Goal: Task Accomplishment & Management: Manage account settings

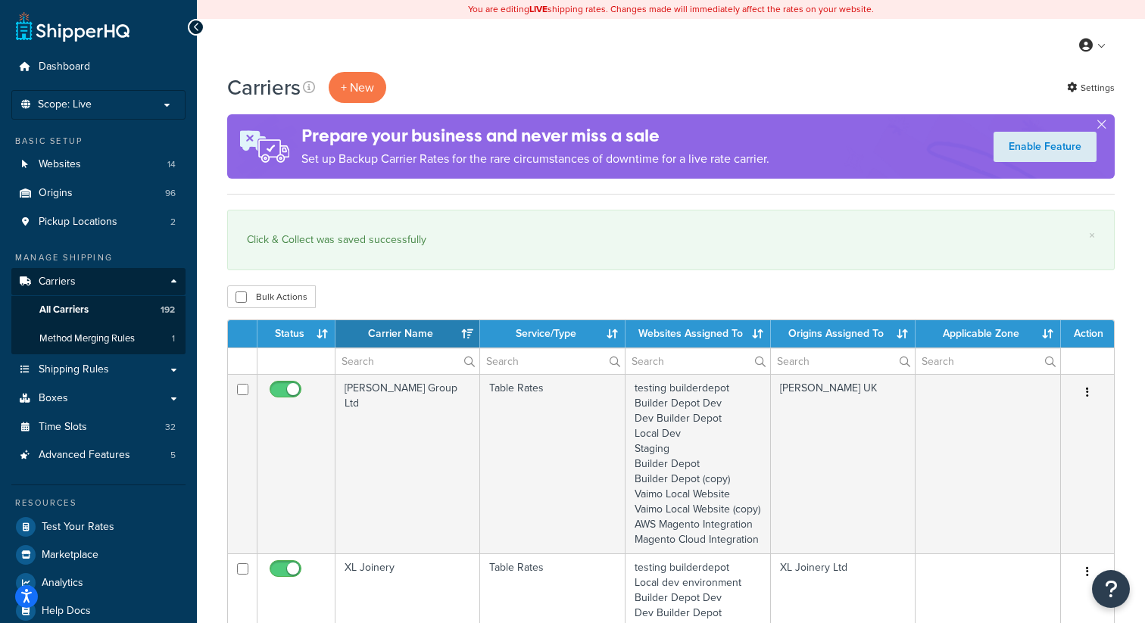
select select "15"
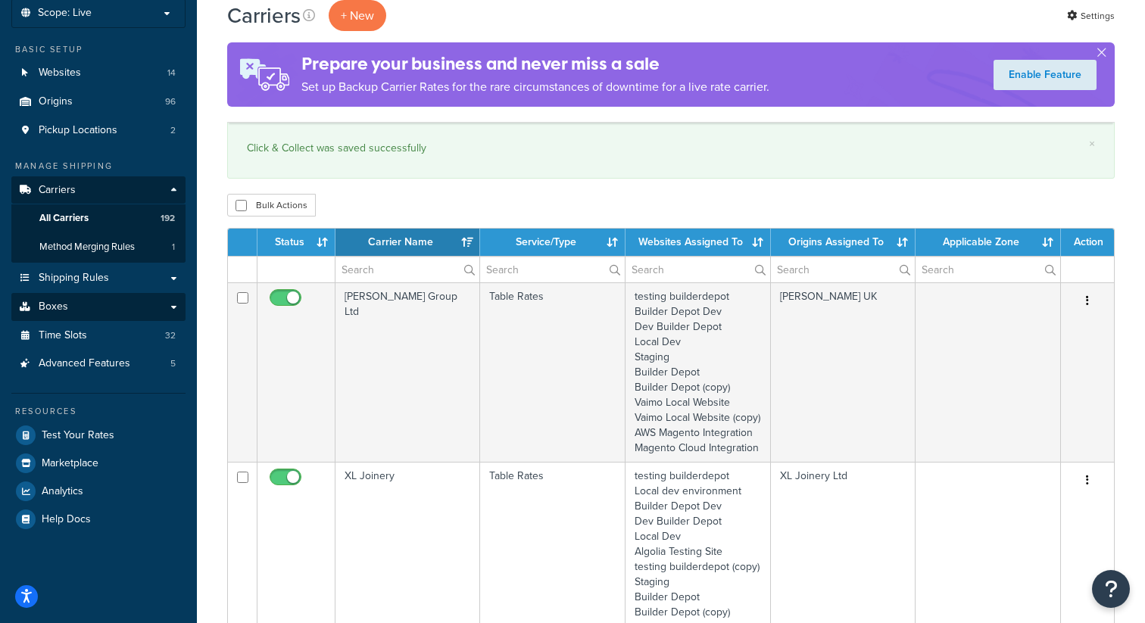
scroll to position [30, 0]
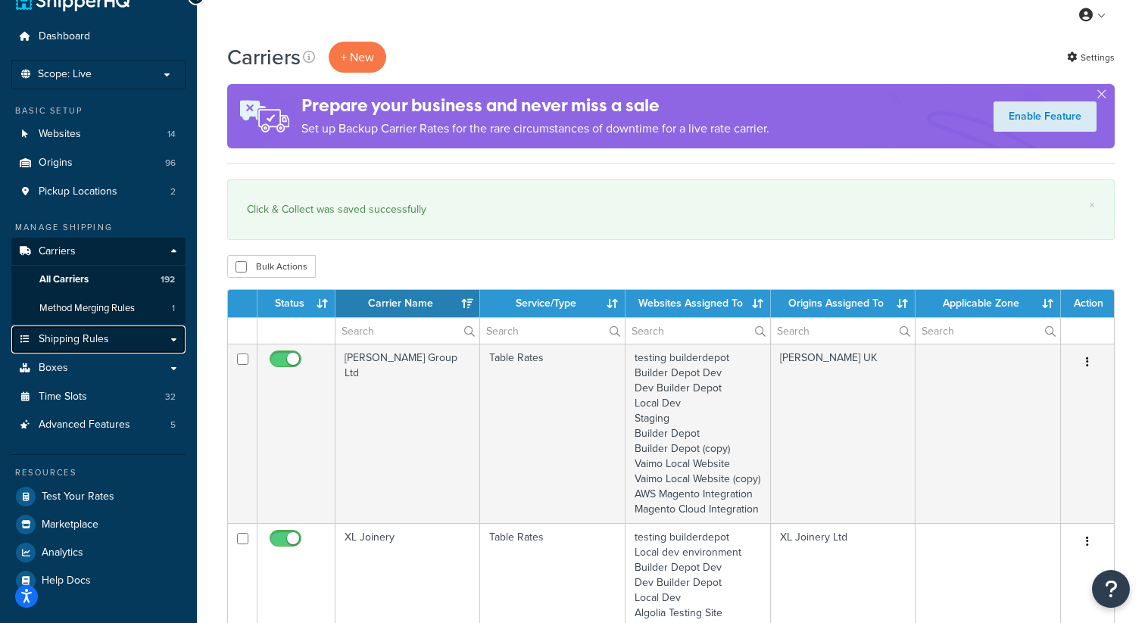
click at [115, 336] on link "Shipping Rules" at bounding box center [98, 340] width 174 height 28
click at [175, 338] on link "Shipping Rules" at bounding box center [98, 340] width 174 height 28
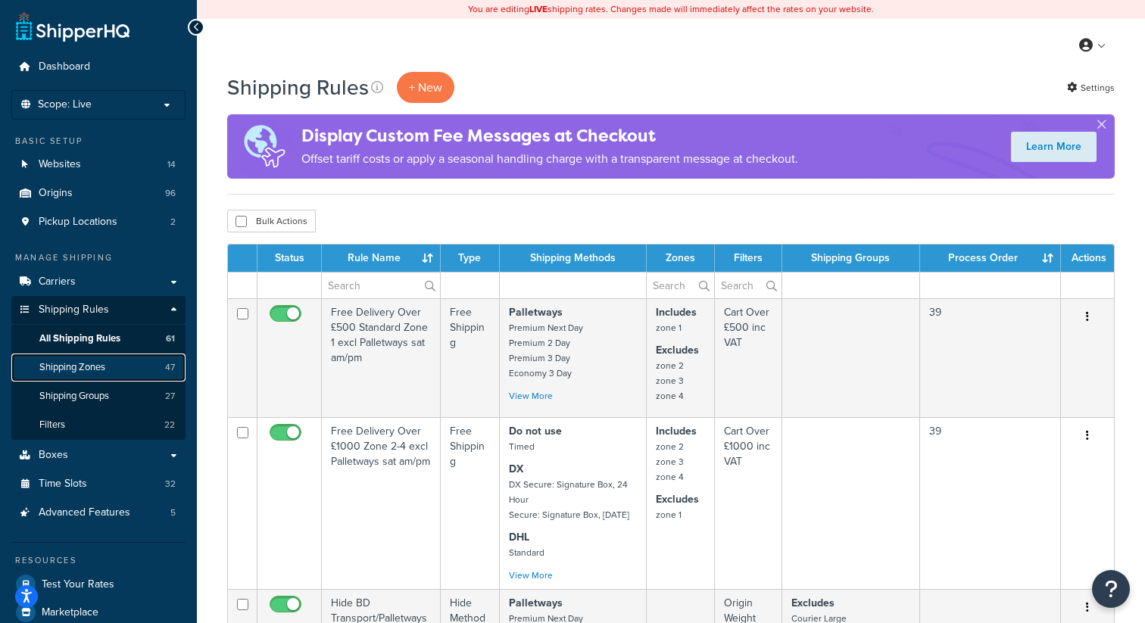
click at [109, 360] on link "Shipping Zones 47" at bounding box center [98, 368] width 174 height 28
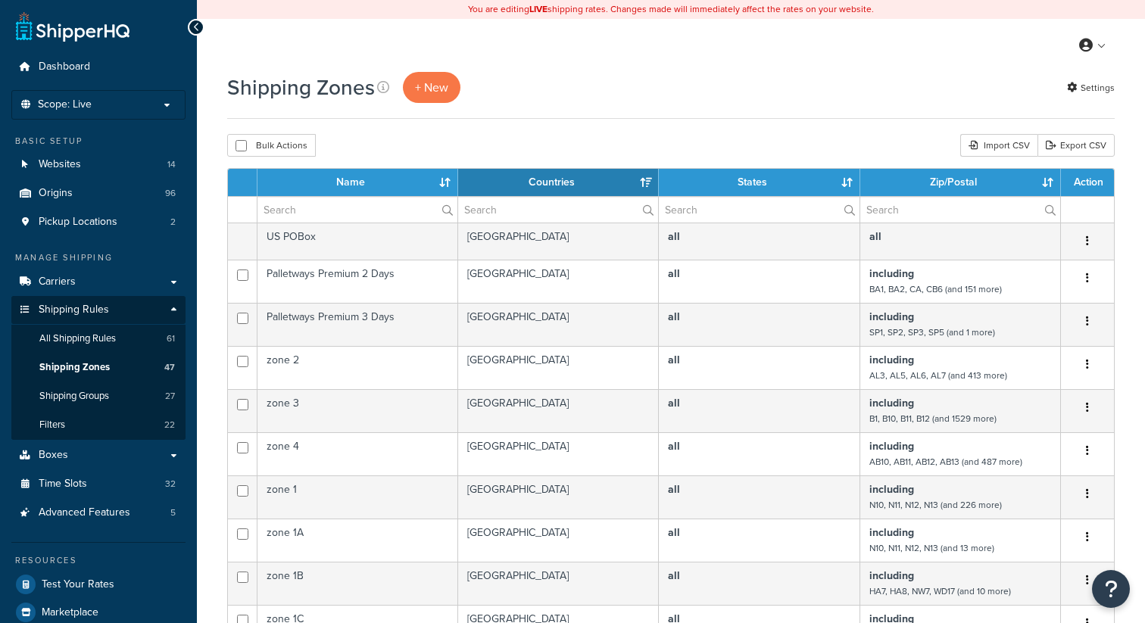
select select "15"
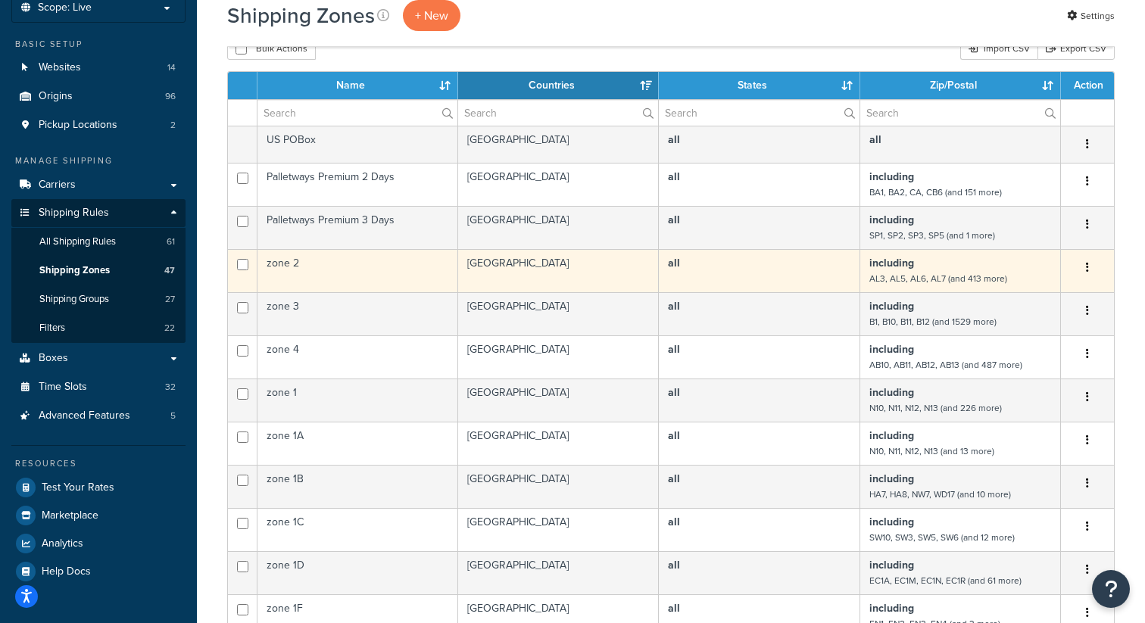
scroll to position [100, 0]
